Goal: Communication & Community: Answer question/provide support

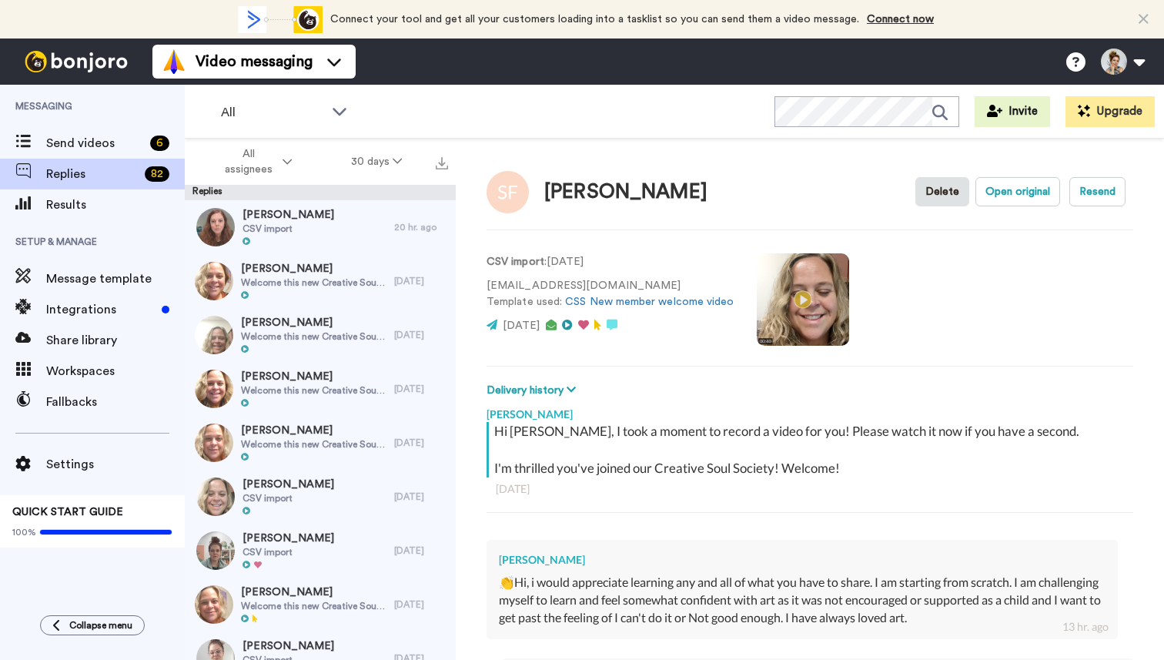
scroll to position [299, 0]
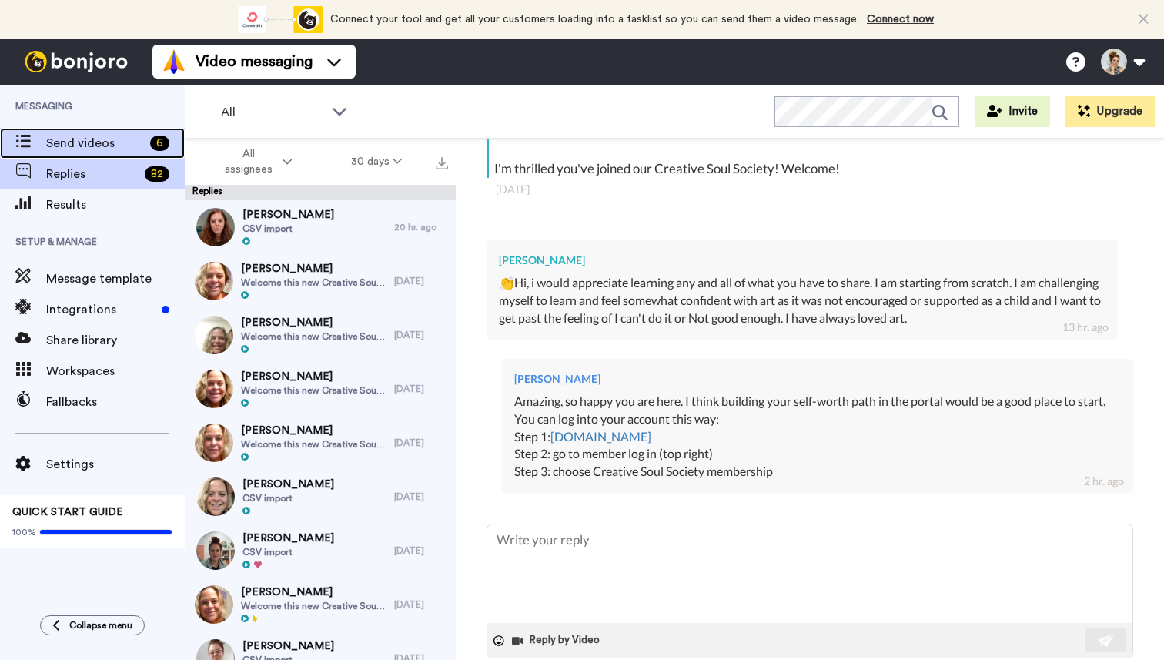
click at [80, 147] on span "Send videos" at bounding box center [95, 143] width 98 height 18
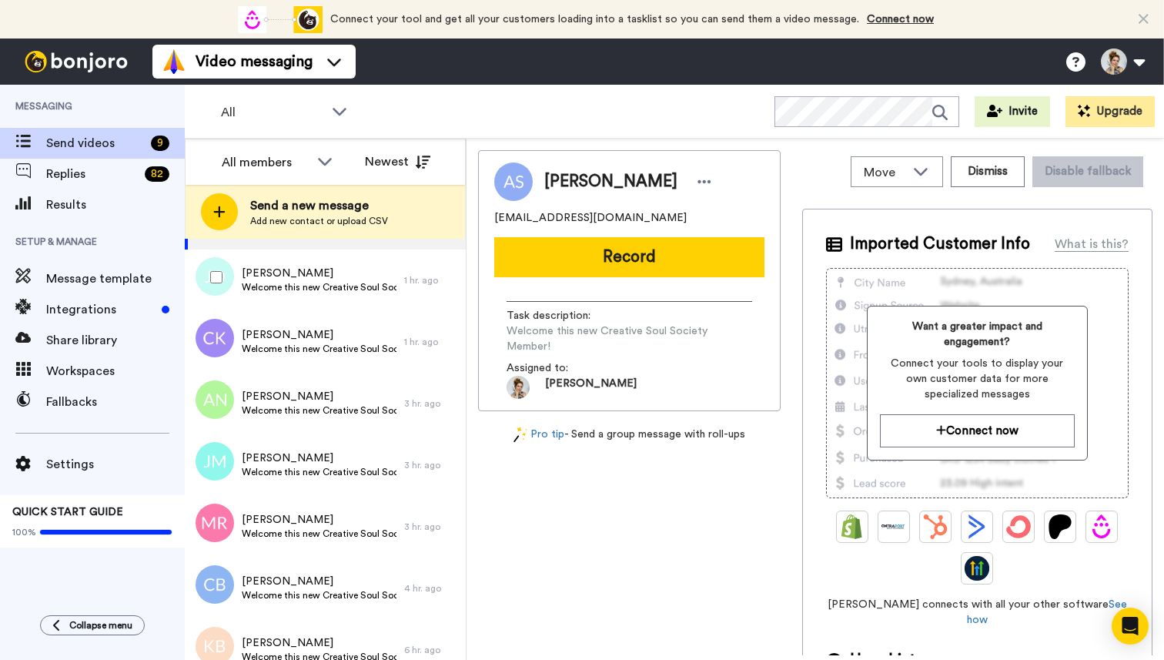
scroll to position [149, 0]
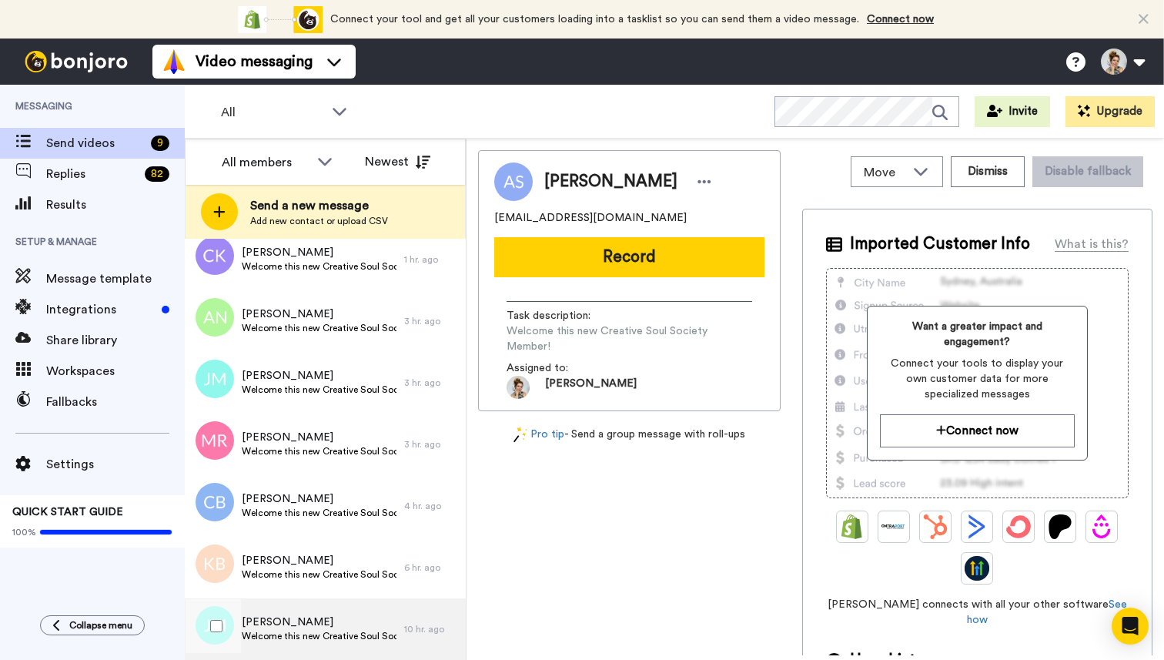
click at [313, 630] on span "Welcome this new Creative Soul Society Member!" at bounding box center [319, 636] width 155 height 12
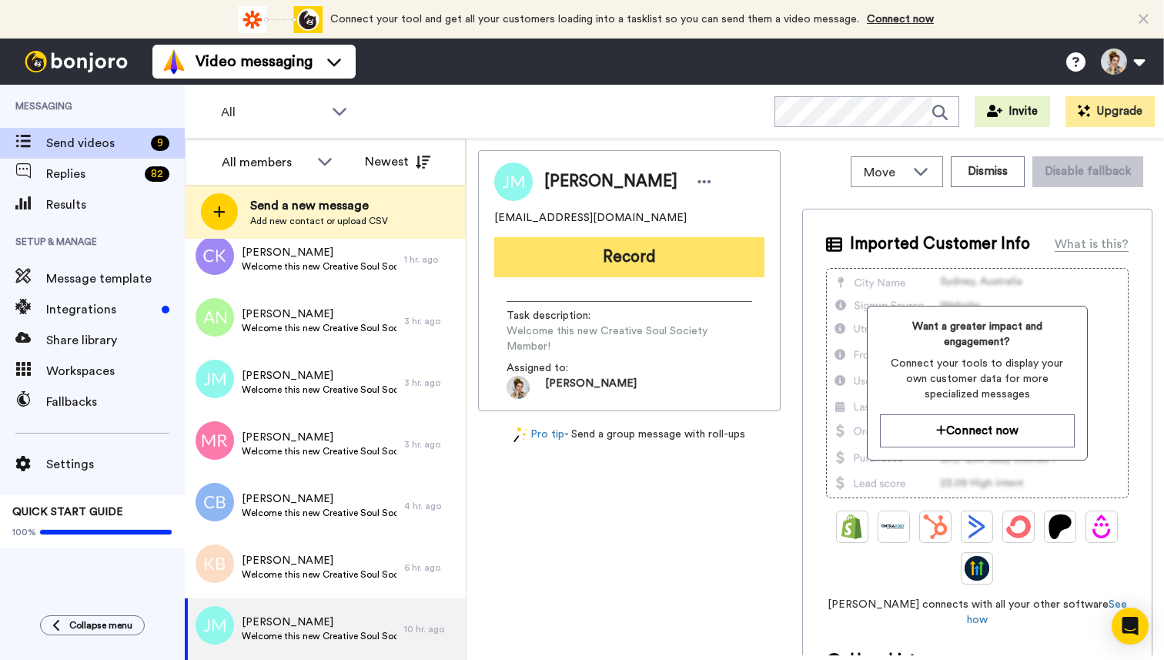
click at [622, 263] on button "Record" at bounding box center [629, 257] width 270 height 40
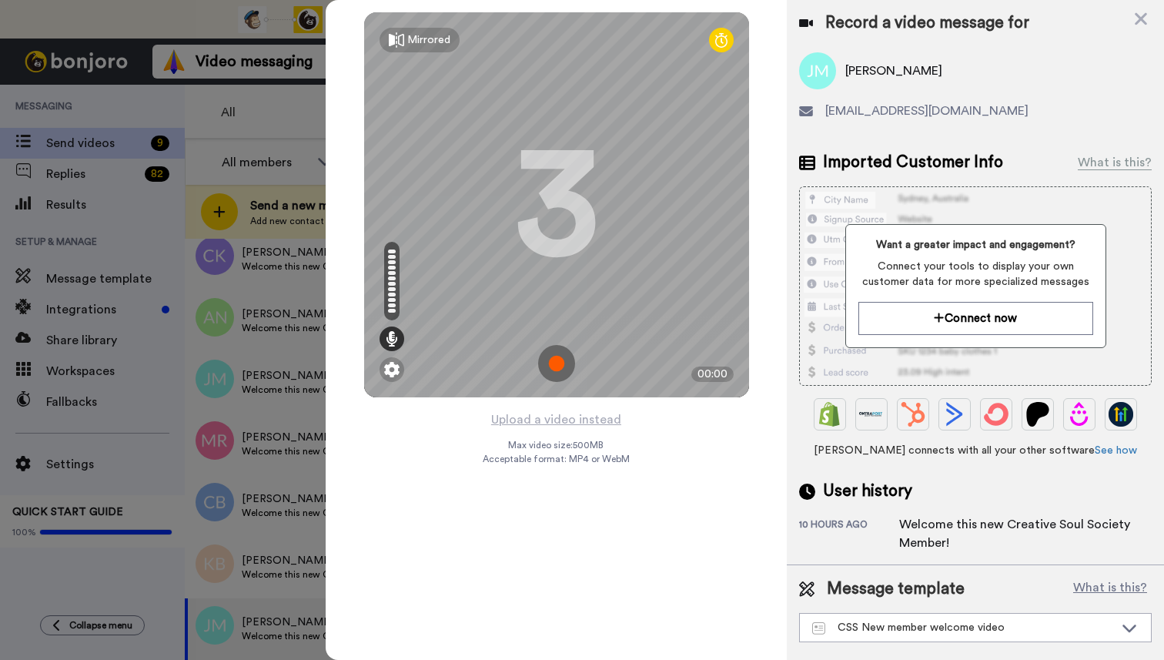
click at [553, 361] on img at bounding box center [556, 363] width 37 height 37
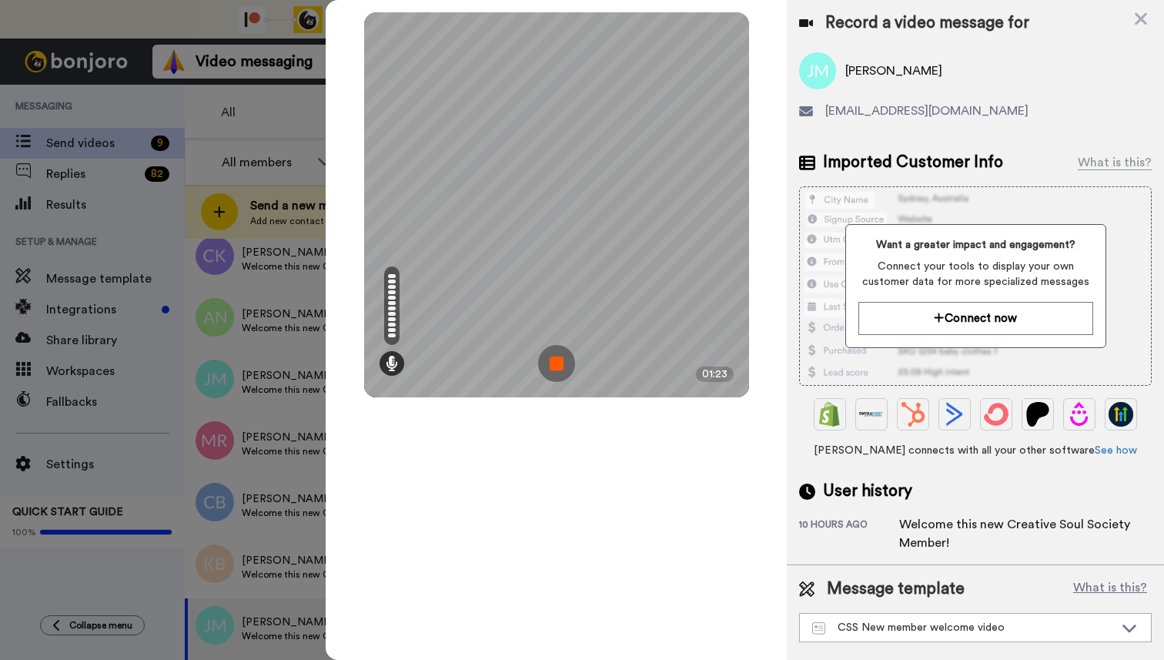
click at [553, 365] on img at bounding box center [556, 363] width 37 height 37
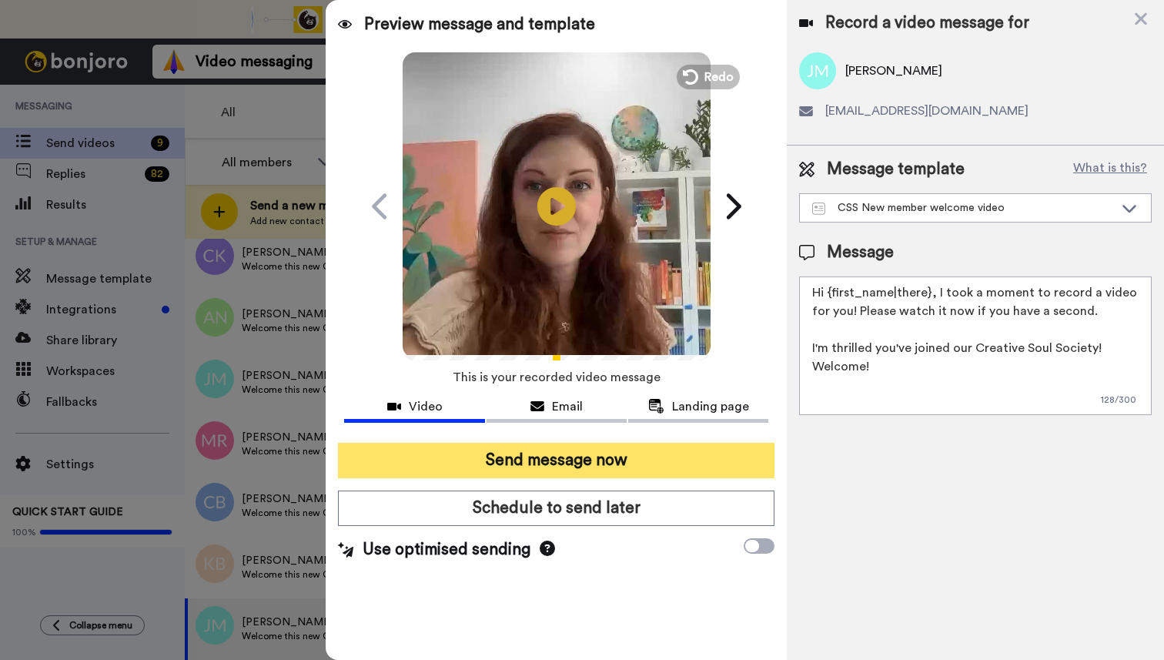
click at [541, 456] on button "Send message now" at bounding box center [556, 460] width 436 height 35
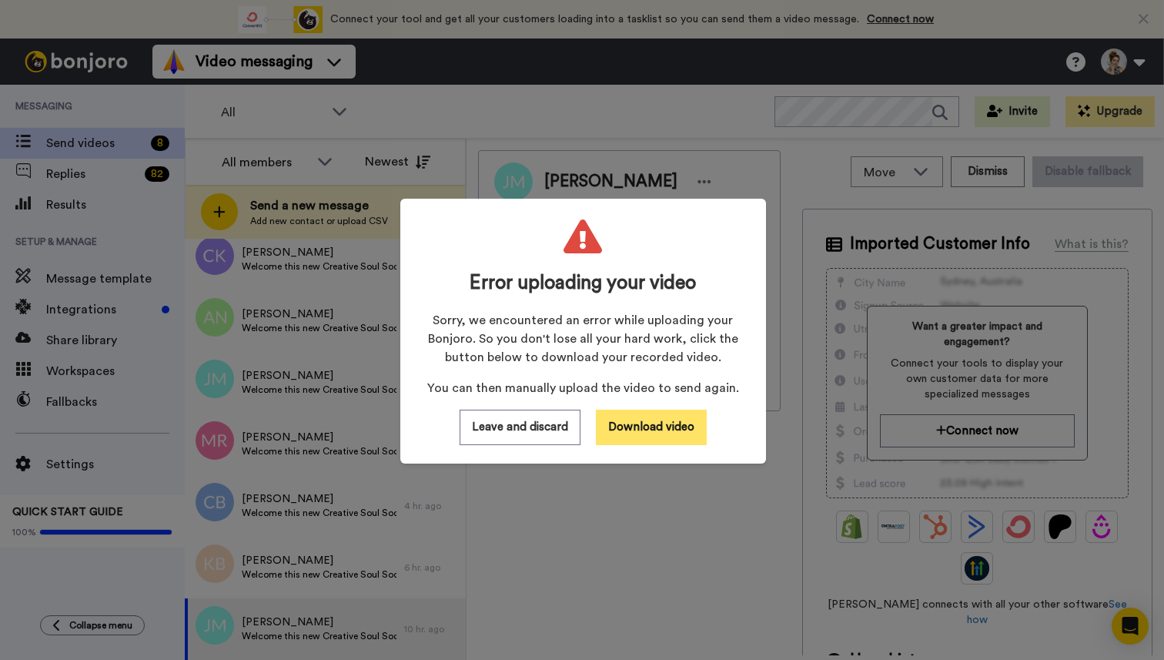
click at [640, 430] on button "Download video" at bounding box center [651, 427] width 111 height 35
click at [661, 431] on button "Download video" at bounding box center [651, 427] width 111 height 35
click at [644, 432] on button "Download video" at bounding box center [651, 427] width 111 height 35
click at [666, 426] on button "Download video" at bounding box center [651, 427] width 111 height 35
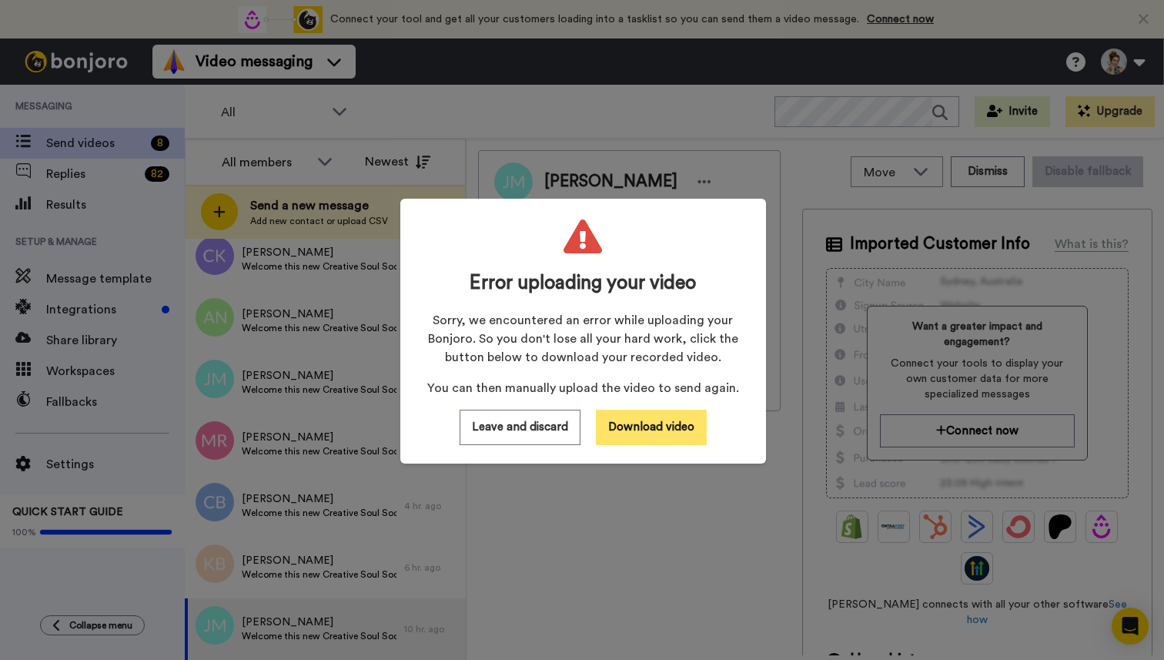
click at [663, 434] on button "Download video" at bounding box center [651, 427] width 111 height 35
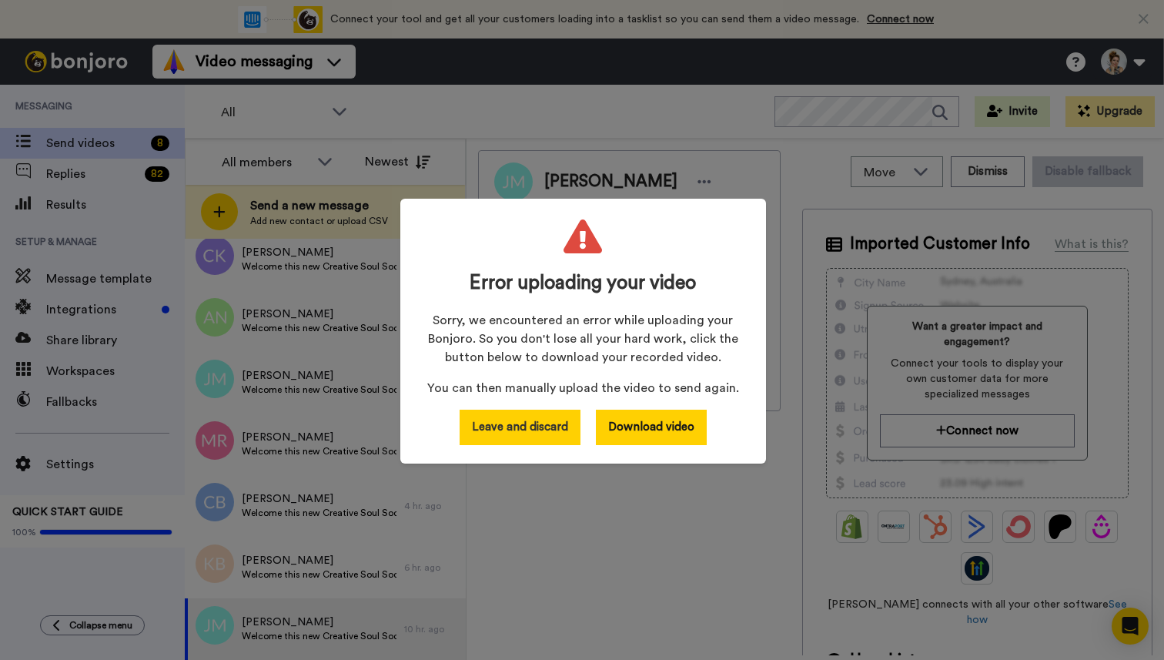
click at [544, 430] on button "Leave and discard" at bounding box center [520, 427] width 121 height 35
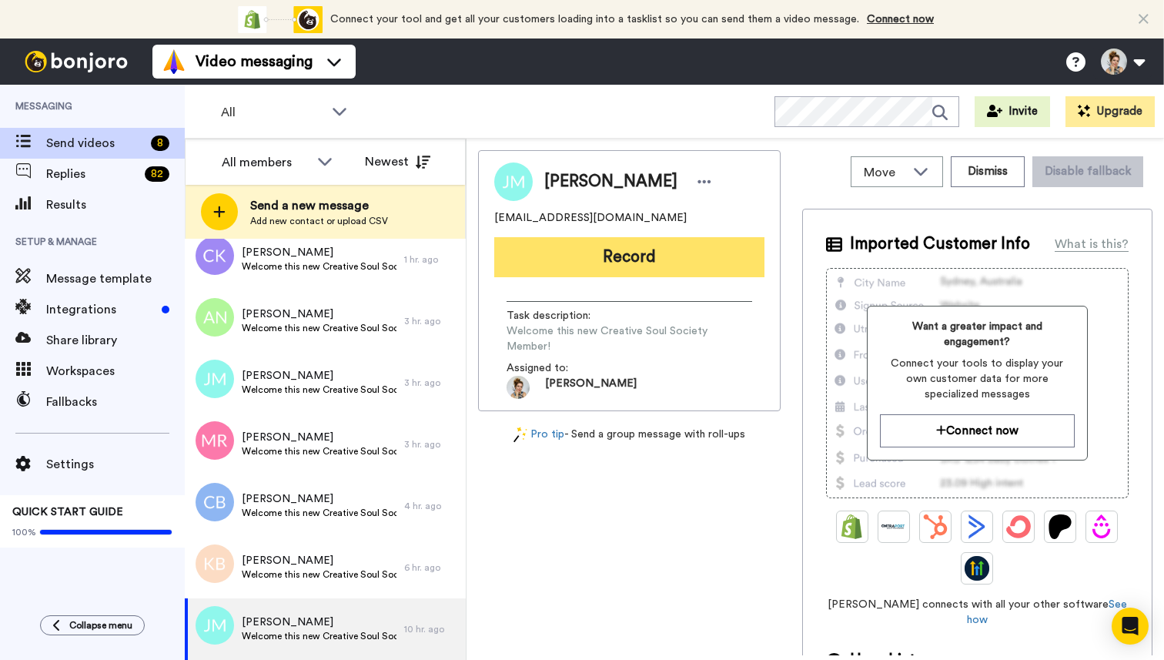
click at [650, 263] on button "Record" at bounding box center [629, 257] width 270 height 40
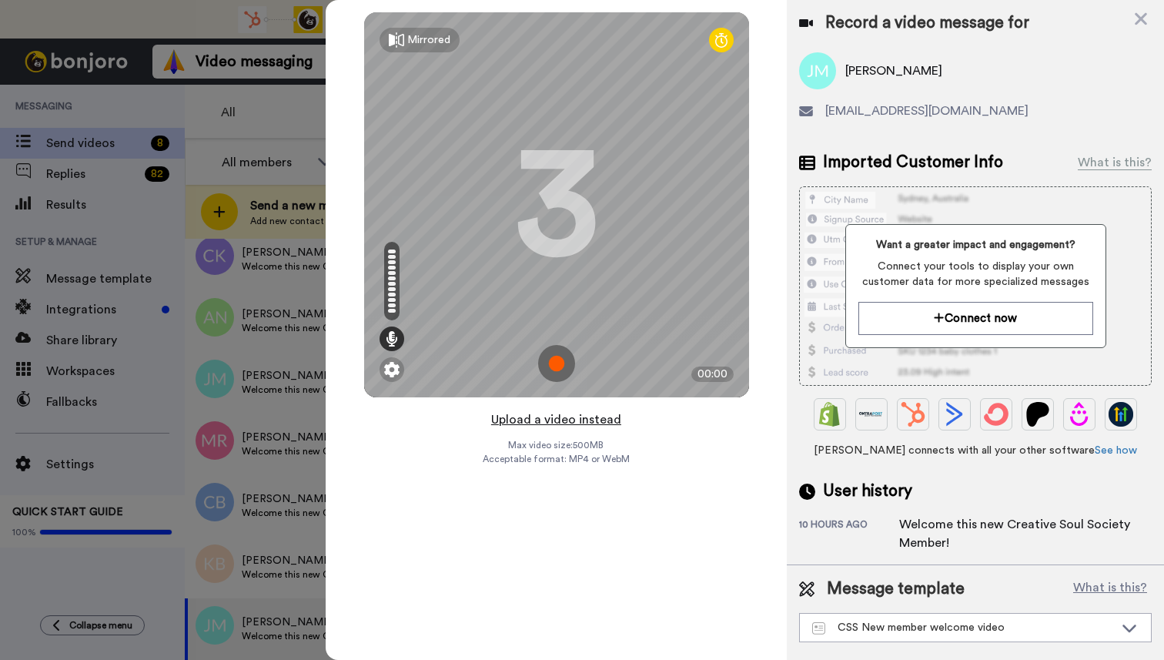
click at [573, 424] on button "Upload a video instead" at bounding box center [556, 420] width 139 height 20
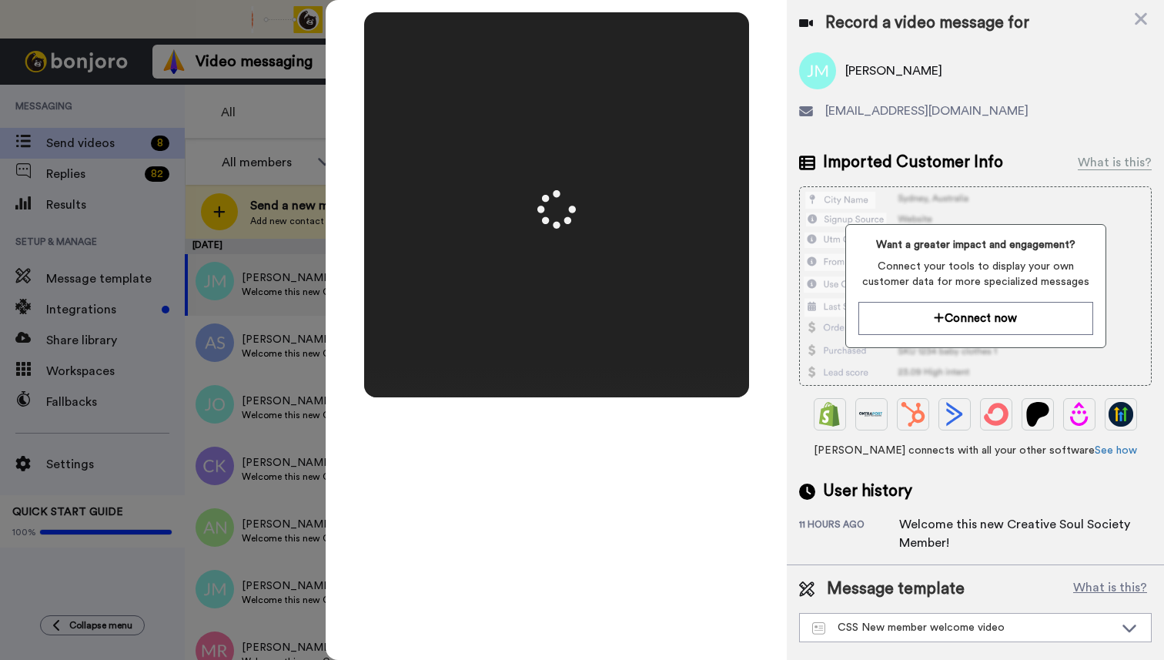
click at [520, 292] on video at bounding box center [557, 204] width 770 height 385
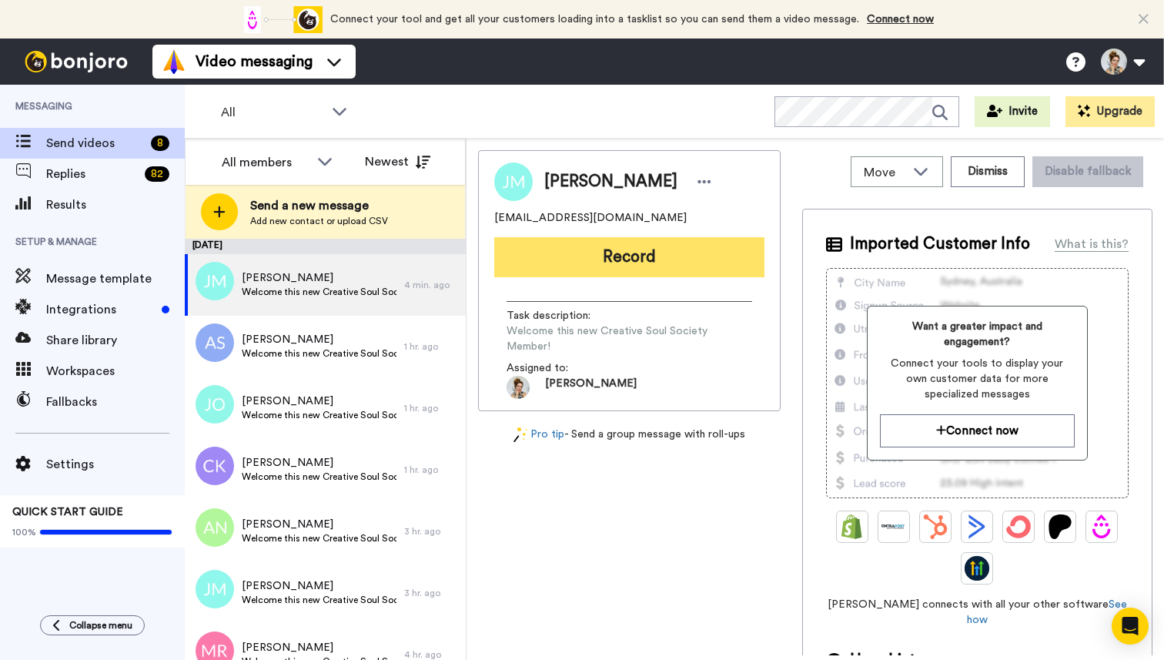
click at [636, 260] on button "Record" at bounding box center [629, 257] width 270 height 40
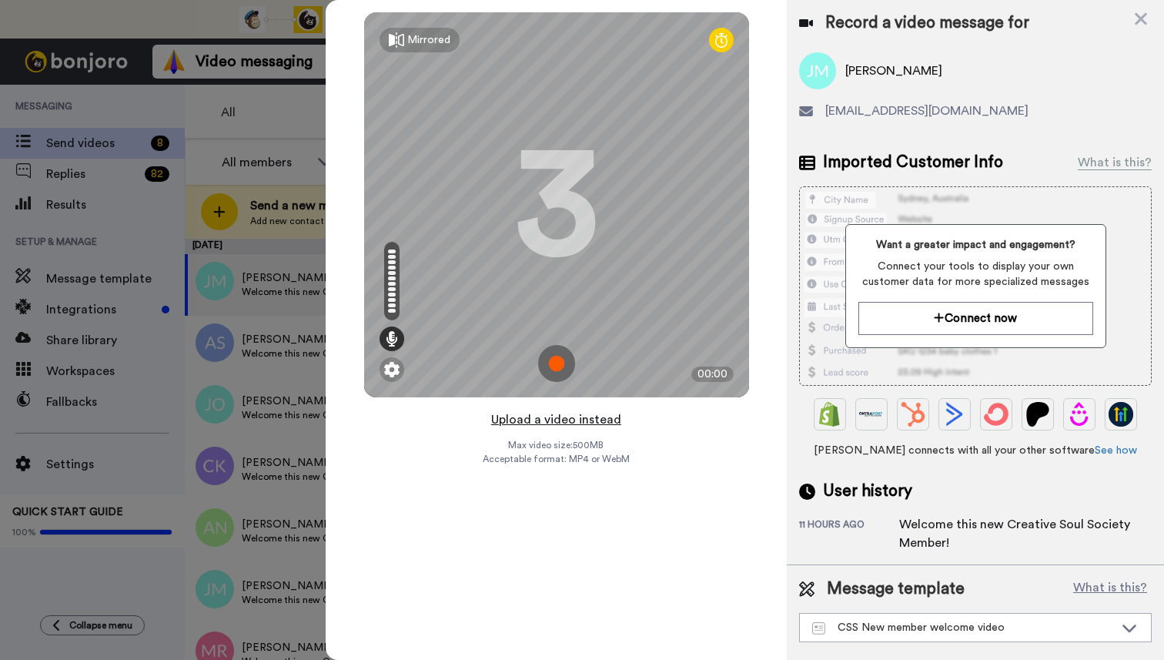
click at [575, 421] on button "Upload a video instead" at bounding box center [556, 420] width 139 height 20
